Goal: Check status: Check status

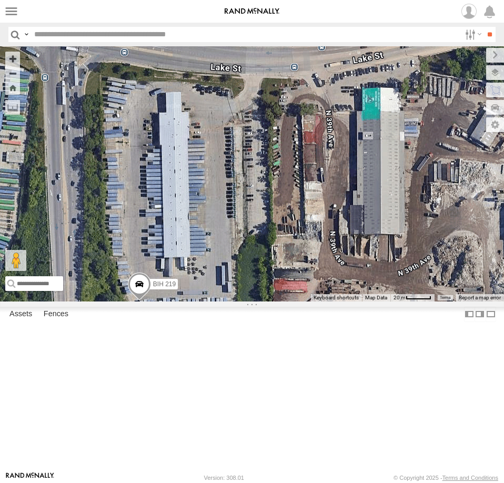
select select "**********"
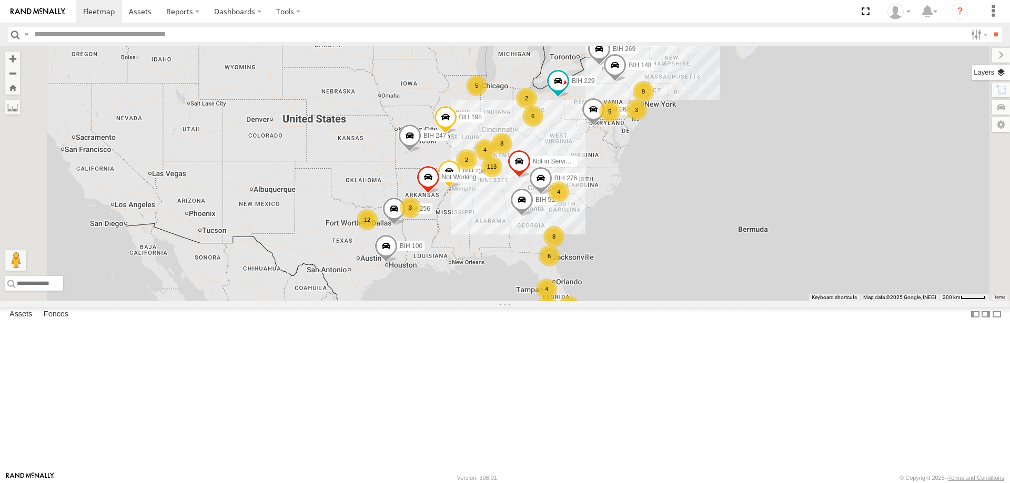
click at [1002, 73] on label at bounding box center [990, 72] width 38 height 15
click at [0, 0] on span "Basemaps" at bounding box center [0, 0] width 0 height 0
click at [0, 0] on span "Satellite + Roadmap" at bounding box center [0, 0] width 0 height 0
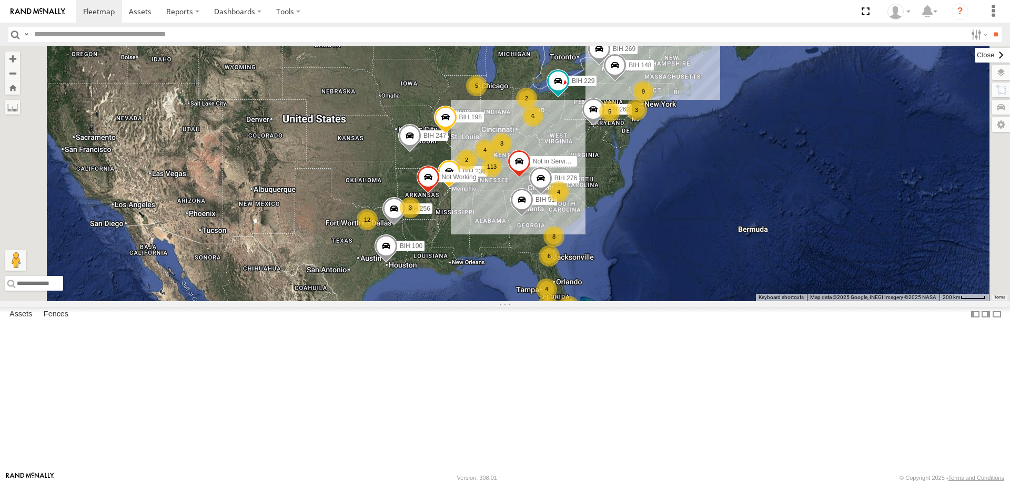
click at [974, 51] on label at bounding box center [991, 55] width 35 height 15
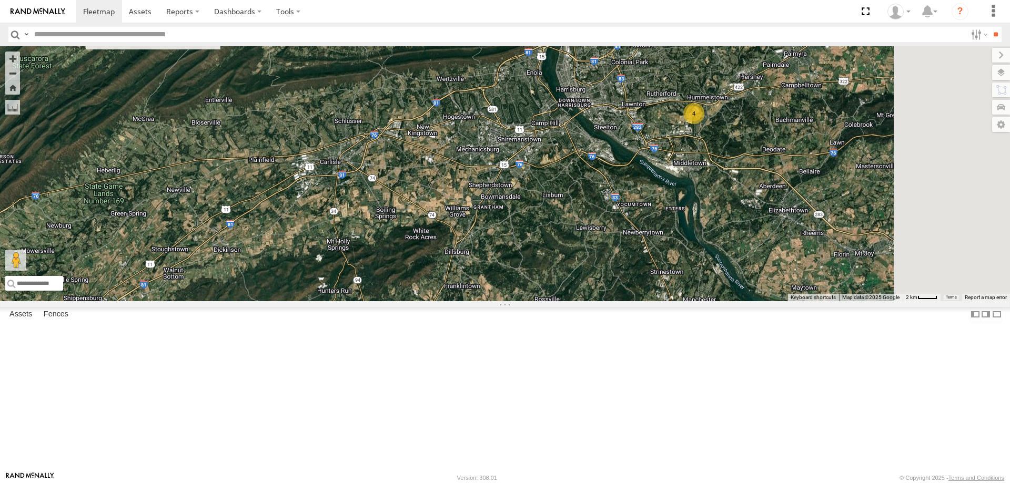
drag, startPoint x: 842, startPoint y: 255, endPoint x: 730, endPoint y: 302, distance: 121.8
click at [713, 301] on div "BIH 247 [GEOGRAPHIC_DATA] 198 [GEOGRAPHIC_DATA] 236 [GEOGRAPHIC_DATA] 51 BIH 27…" at bounding box center [505, 173] width 1010 height 255
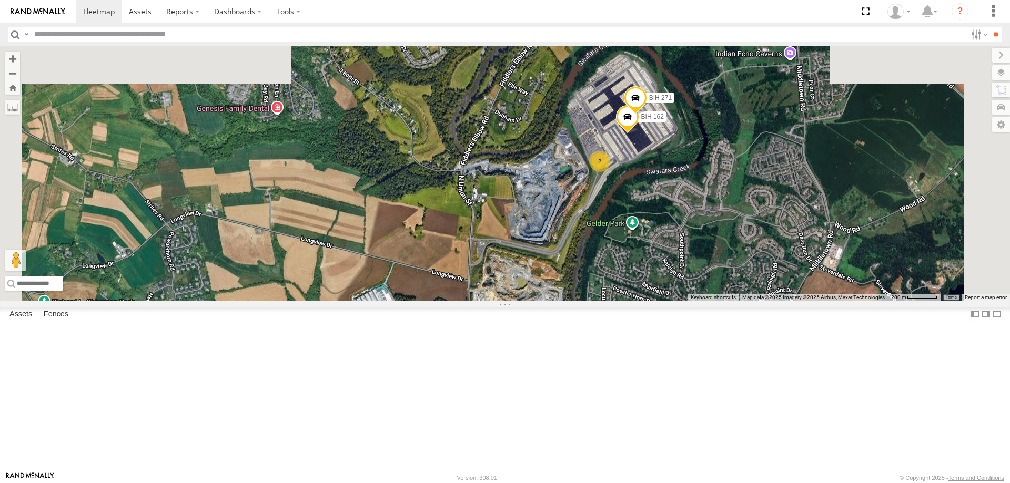
drag, startPoint x: 745, startPoint y: 319, endPoint x: 731, endPoint y: 342, distance: 27.1
click at [742, 301] on div "BIH 247 [GEOGRAPHIC_DATA] 198 [GEOGRAPHIC_DATA] 236 [GEOGRAPHIC_DATA] 51 BIH 27…" at bounding box center [505, 173] width 1010 height 255
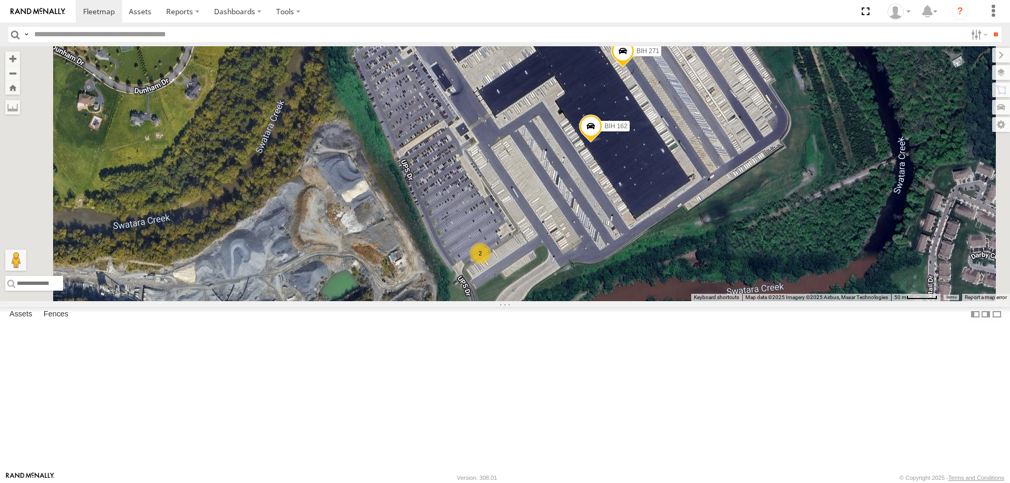
drag, startPoint x: 814, startPoint y: 244, endPoint x: 777, endPoint y: 334, distance: 97.2
click at [777, 301] on div "BIH 247 [GEOGRAPHIC_DATA] 198 [GEOGRAPHIC_DATA] 236 [GEOGRAPHIC_DATA] 51 [GEOGR…" at bounding box center [505, 173] width 1010 height 255
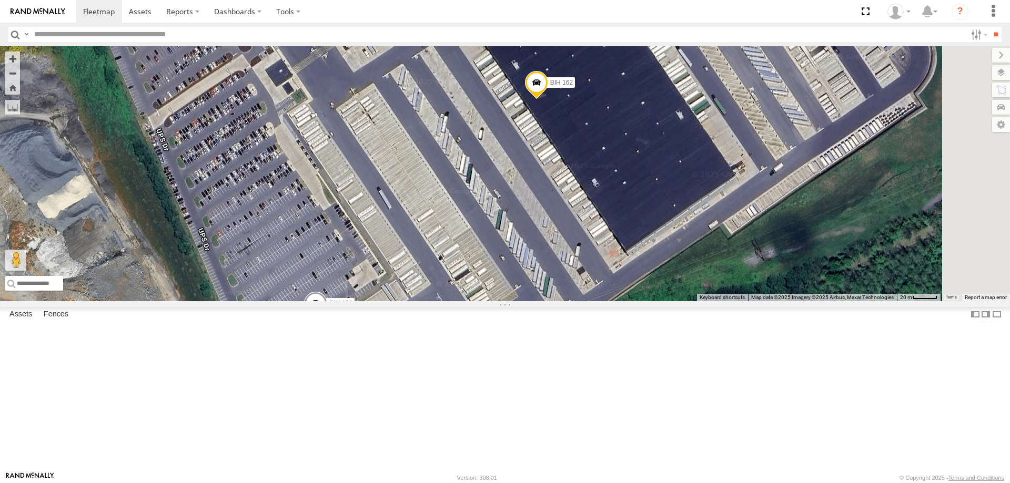
drag, startPoint x: 831, startPoint y: 301, endPoint x: 821, endPoint y: 356, distance: 56.1
click at [821, 301] on div "BIH 247 BIH 198 [GEOGRAPHIC_DATA] 236 [GEOGRAPHIC_DATA] 51 [GEOGRAPHIC_DATA] 27…" at bounding box center [505, 173] width 1010 height 255
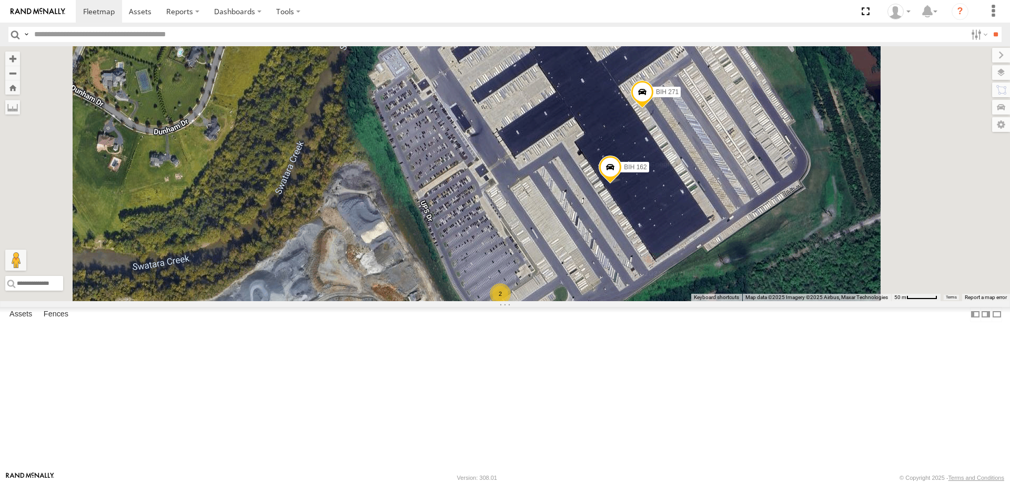
click at [817, 301] on div "BIH 247 [GEOGRAPHIC_DATA] 198 [GEOGRAPHIC_DATA] 236 [GEOGRAPHIC_DATA] 51 [GEOGR…" at bounding box center [505, 173] width 1010 height 255
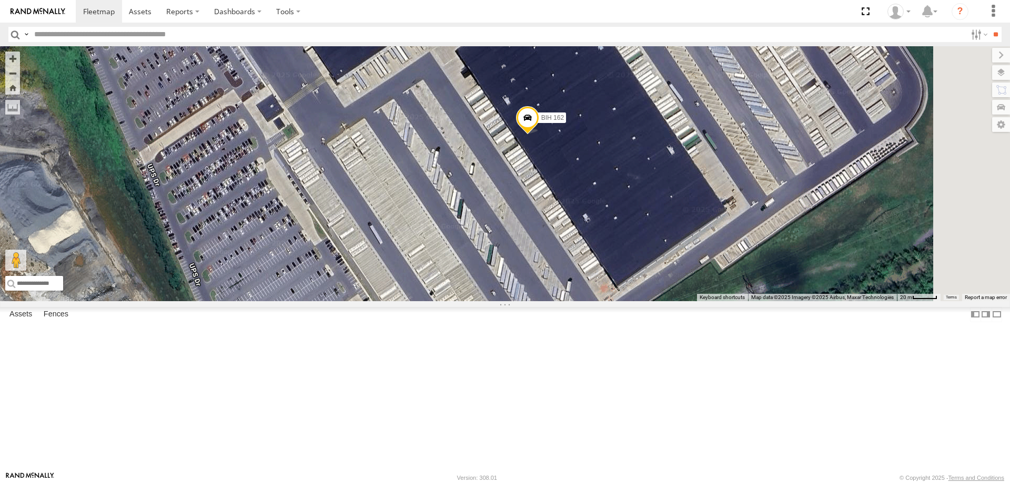
drag, startPoint x: 815, startPoint y: 274, endPoint x: 790, endPoint y: 290, distance: 29.2
click at [790, 290] on div "BIH 247 BIH 198 [GEOGRAPHIC_DATA] 236 [GEOGRAPHIC_DATA] 51 [GEOGRAPHIC_DATA] 27…" at bounding box center [505, 173] width 1010 height 255
